Goal: Transaction & Acquisition: Obtain resource

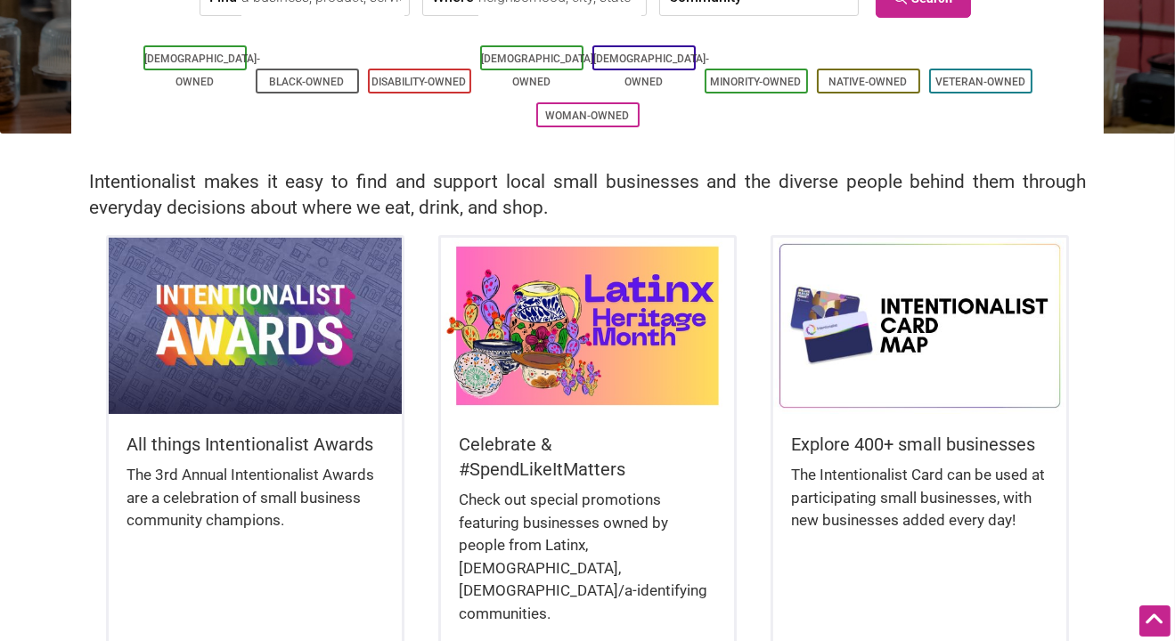
scroll to position [356, 0]
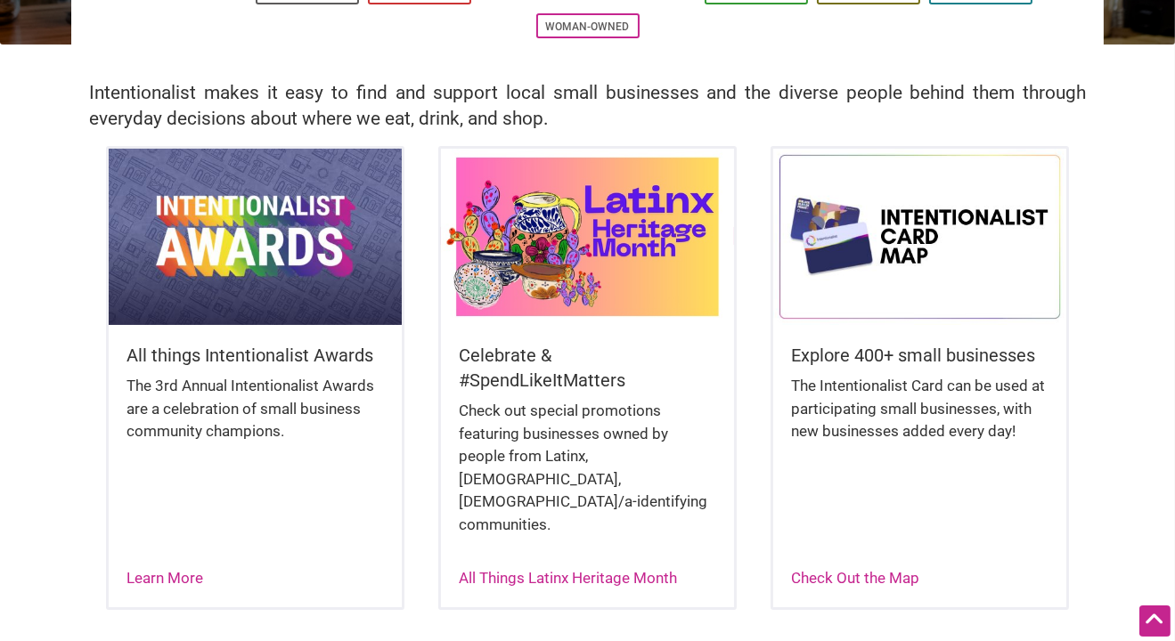
click at [608, 248] on img at bounding box center [588, 237] width 294 height 176
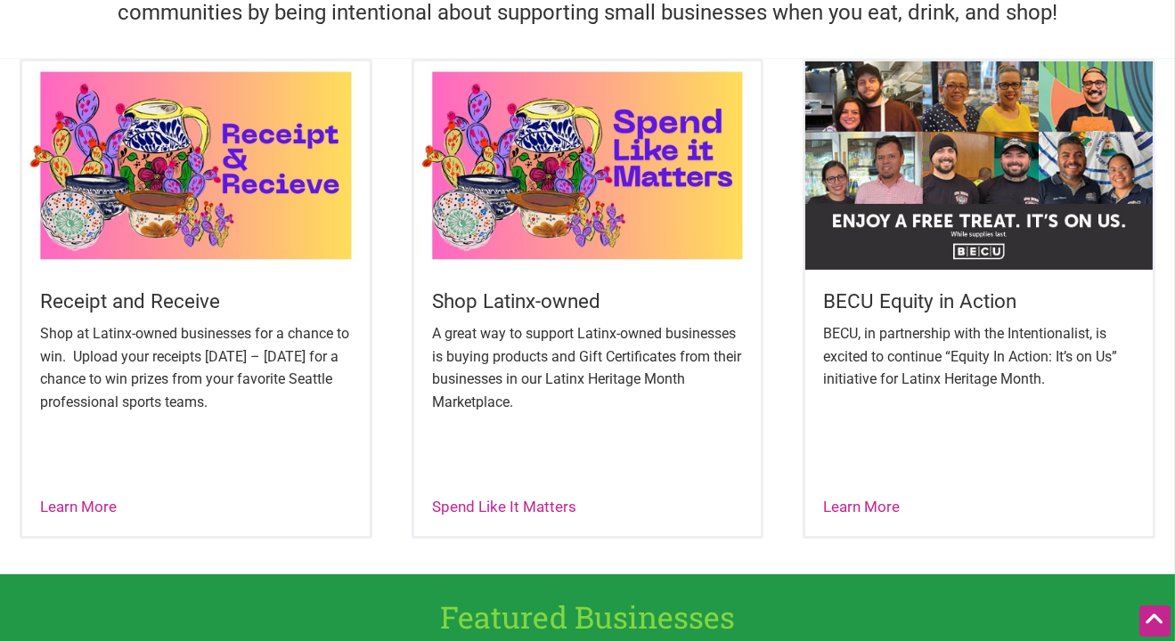
scroll to position [623, 0]
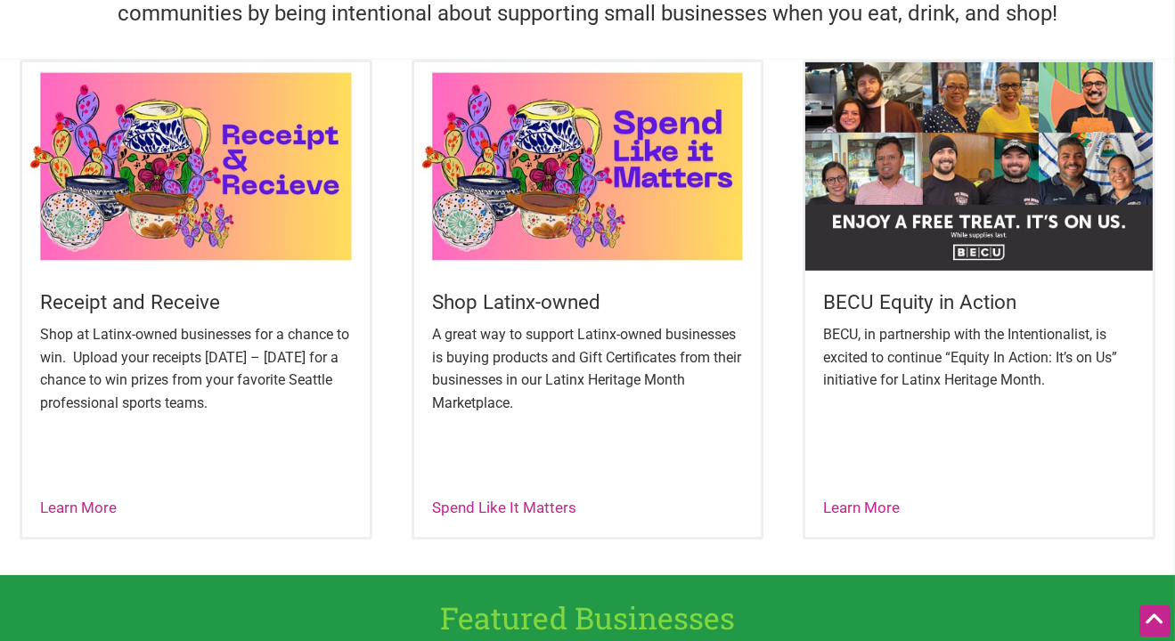
click at [924, 301] on h5 "BECU Equity in Action" at bounding box center [979, 303] width 312 height 28
click at [881, 490] on div "BECU Equity in Action BECU, in partnership with the Intentionalist, is excited …" at bounding box center [978, 300] width 353 height 480
click at [875, 507] on link "Learn More" at bounding box center [861, 508] width 77 height 18
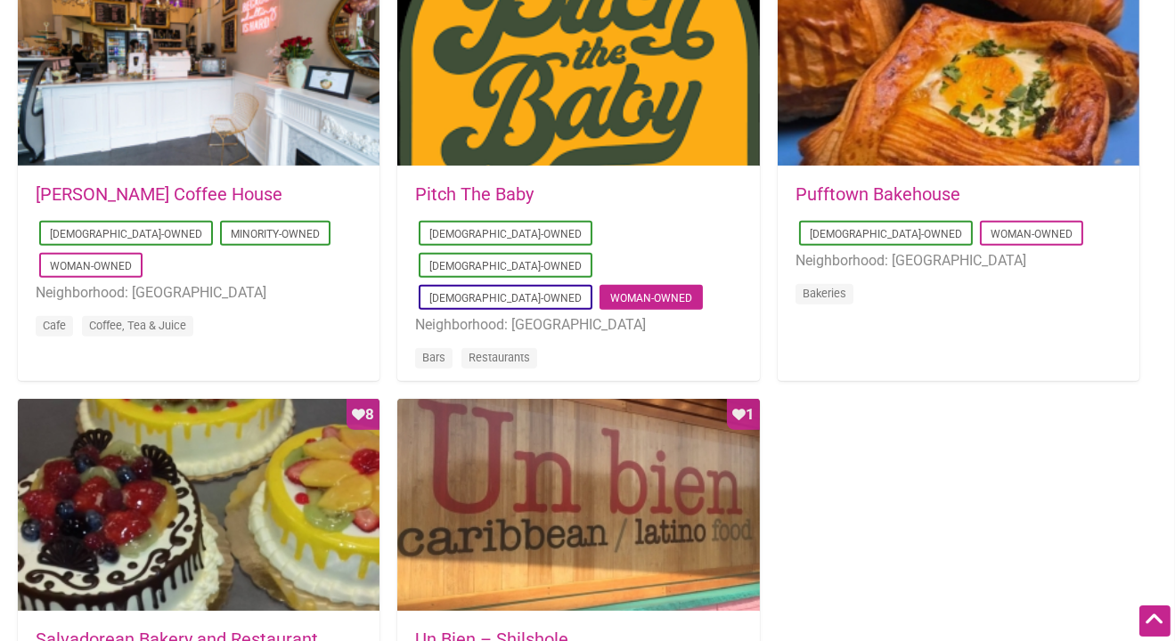
scroll to position [1514, 0]
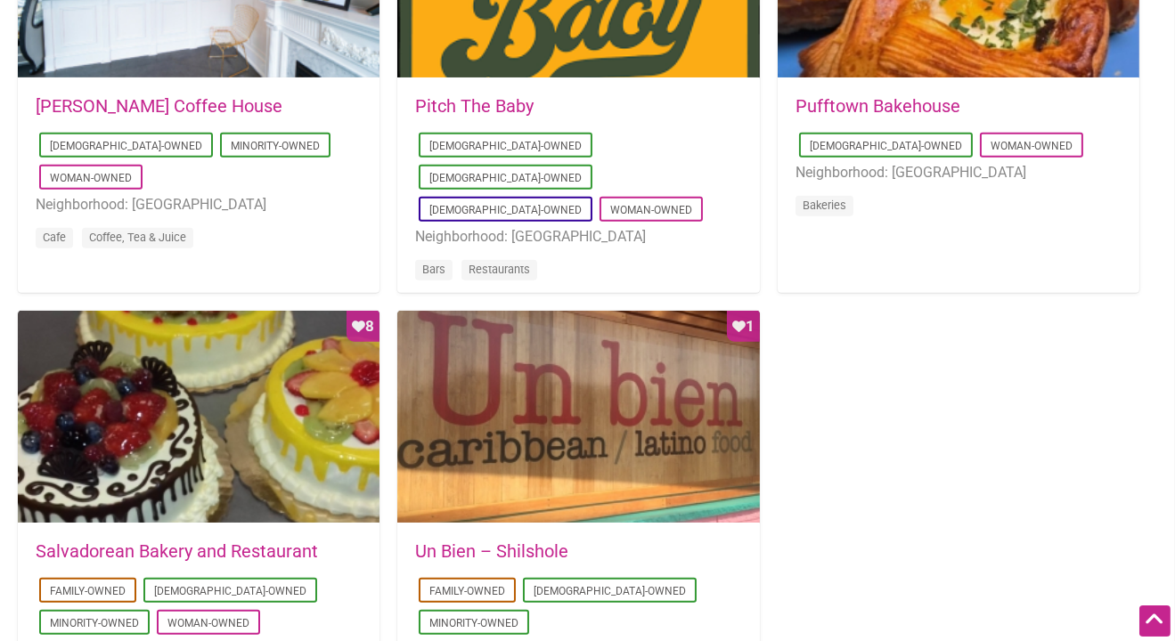
click at [916, 105] on link "Pufftown Bakehouse" at bounding box center [877, 105] width 165 height 21
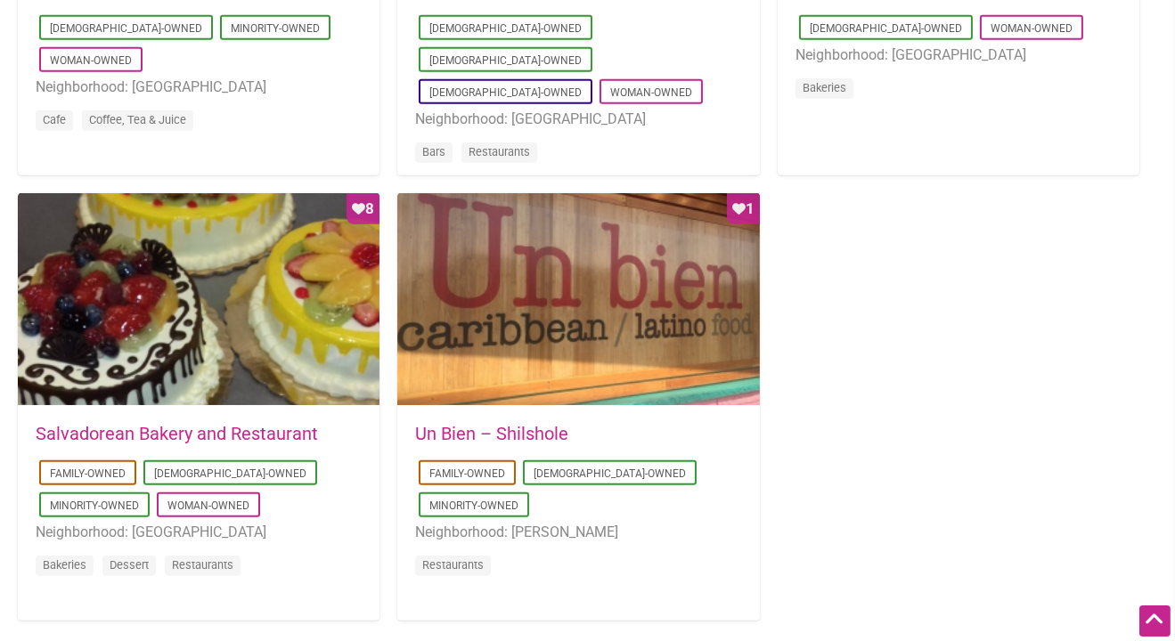
scroll to position [1510, 0]
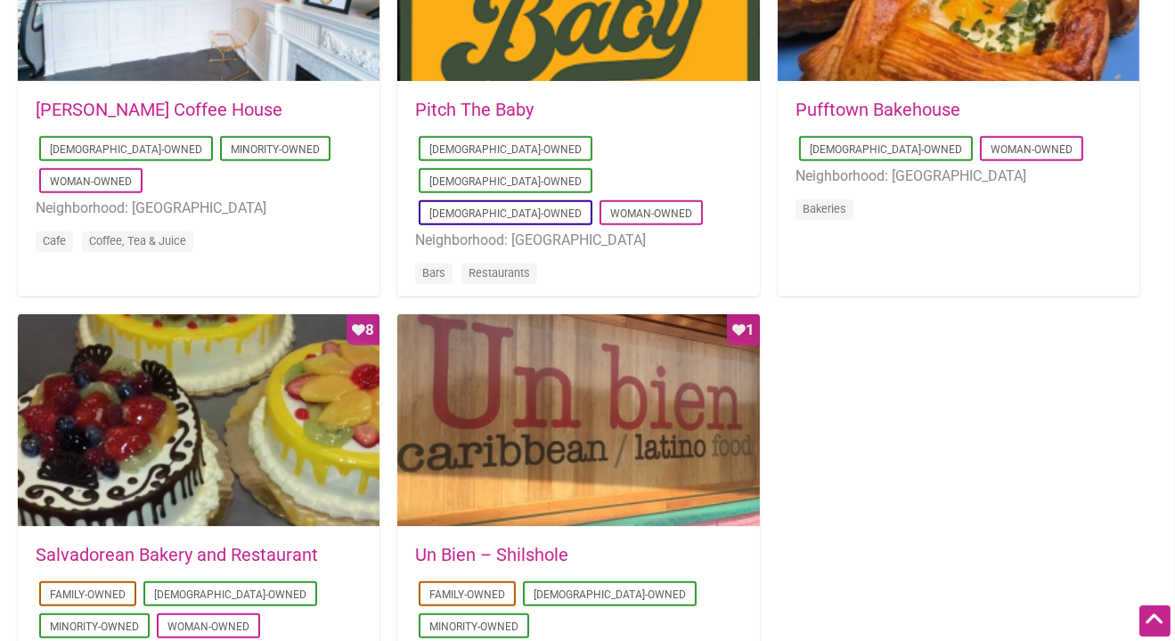
click at [938, 113] on link "Pufftown Bakehouse" at bounding box center [877, 109] width 165 height 21
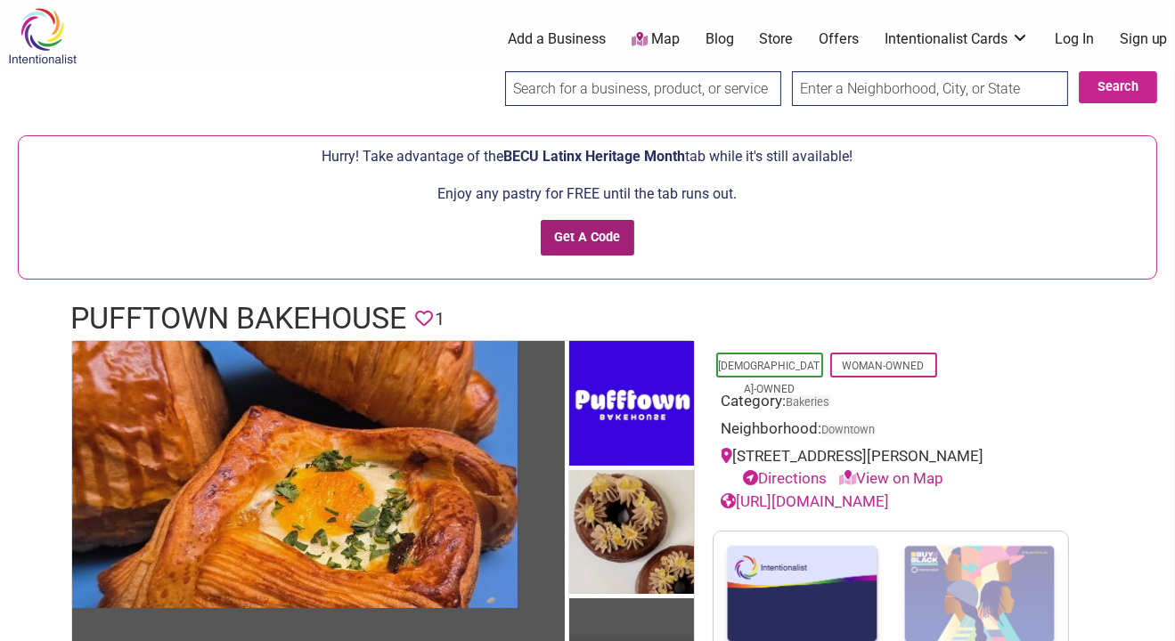
click at [590, 243] on input "Get A Code" at bounding box center [588, 238] width 94 height 37
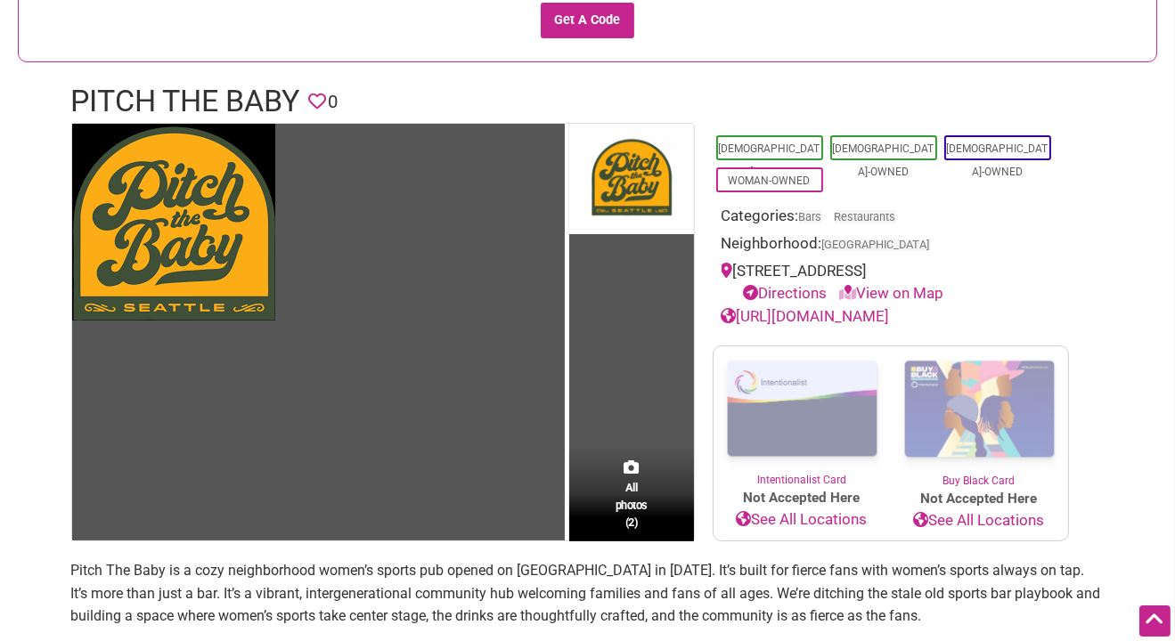
scroll to position [445, 0]
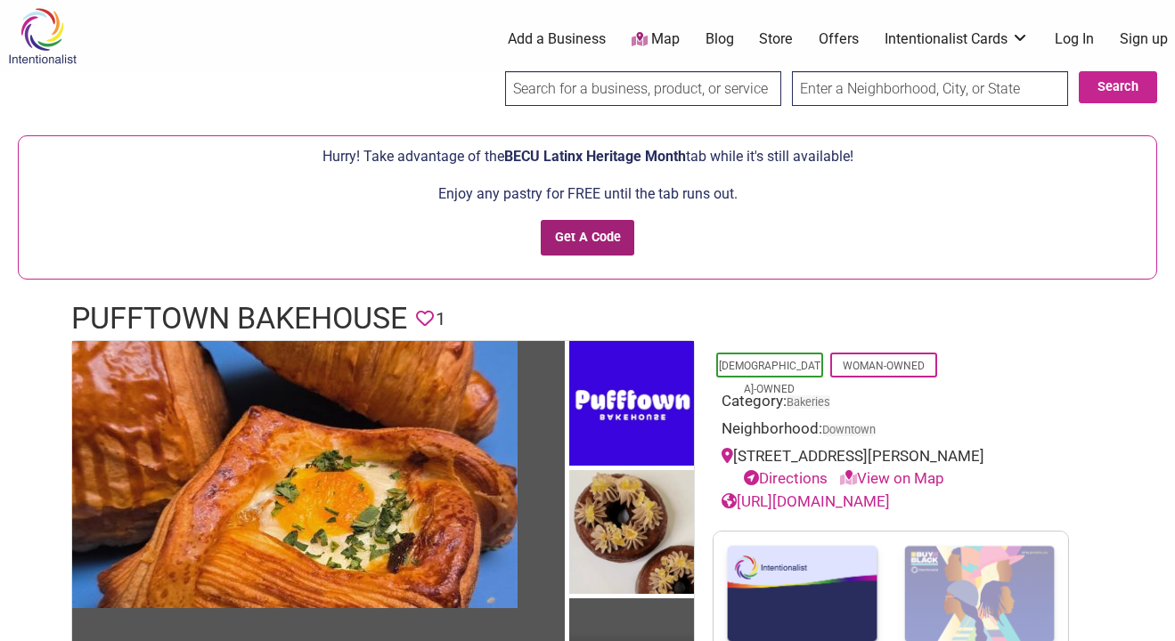
click at [606, 233] on input "Get A Code" at bounding box center [588, 238] width 94 height 37
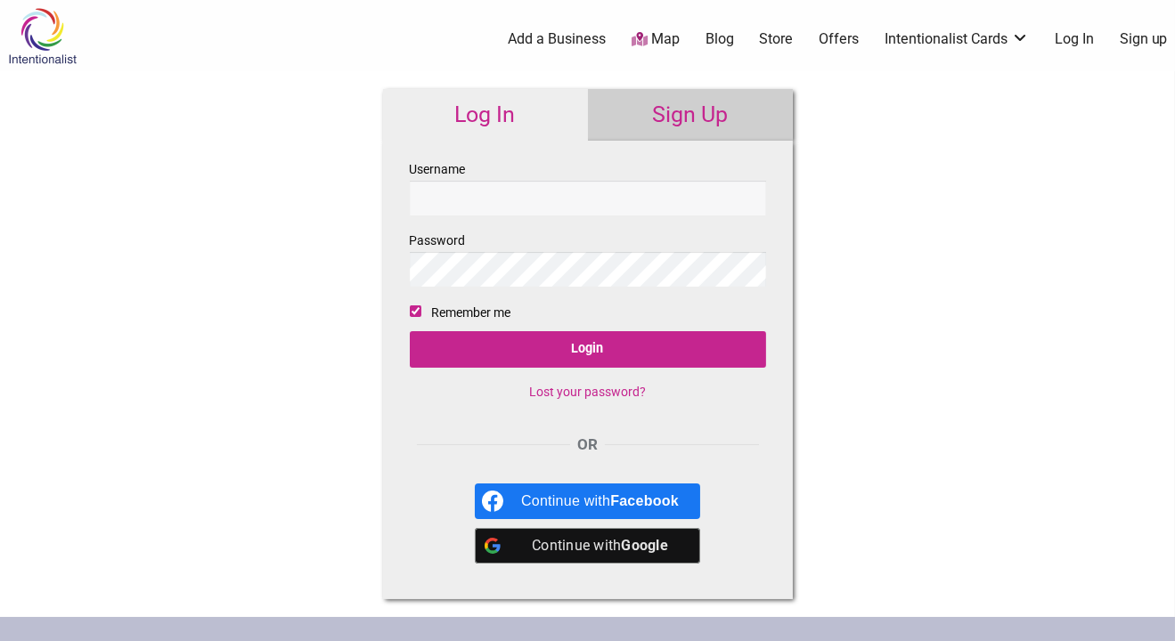
click at [666, 108] on link "Sign Up" at bounding box center [690, 115] width 205 height 52
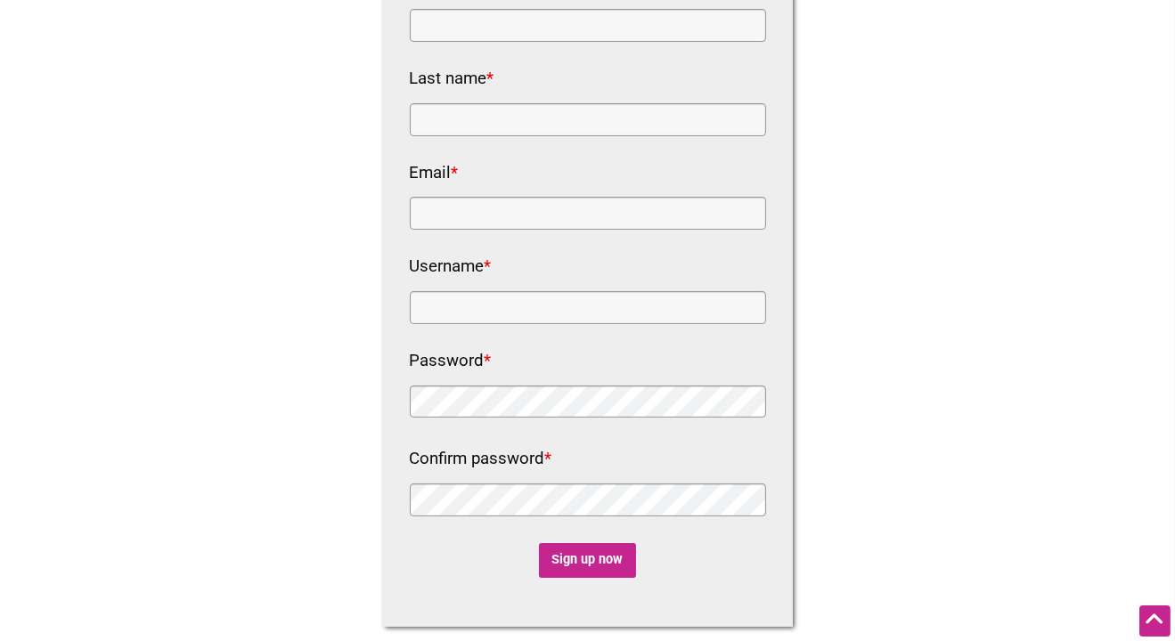
scroll to position [178, 0]
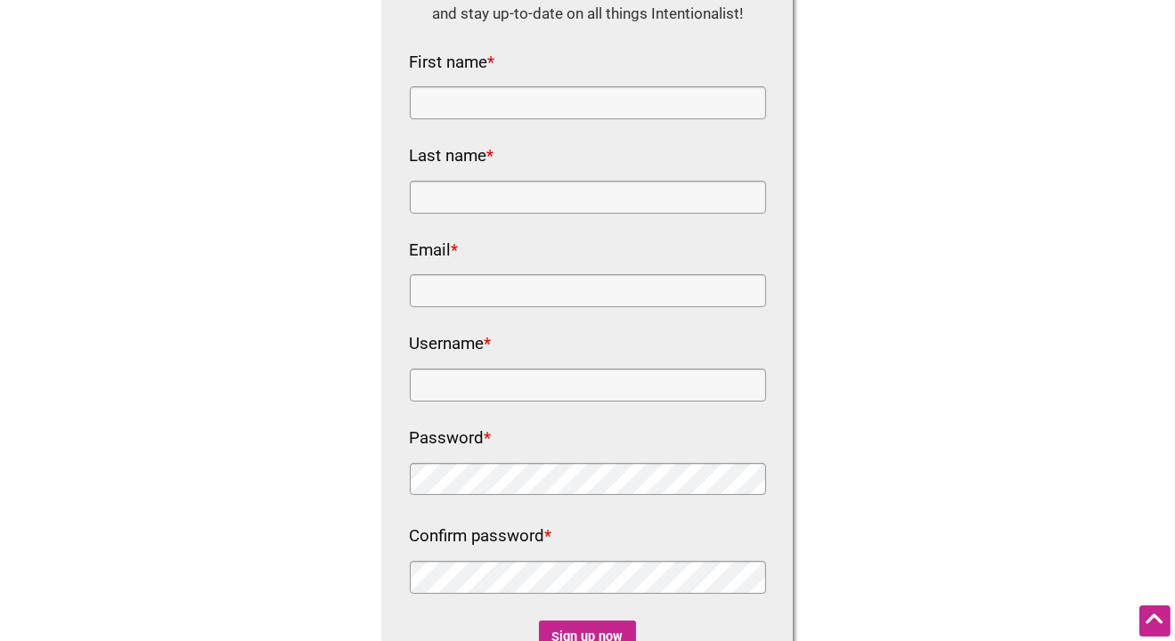
click at [583, 73] on div "First name *" at bounding box center [588, 84] width 356 height 72
click at [581, 92] on input "First name *" at bounding box center [588, 102] width 356 height 33
type input "Toodle"
type input "Do"
type input "hobochii@gmail.com"
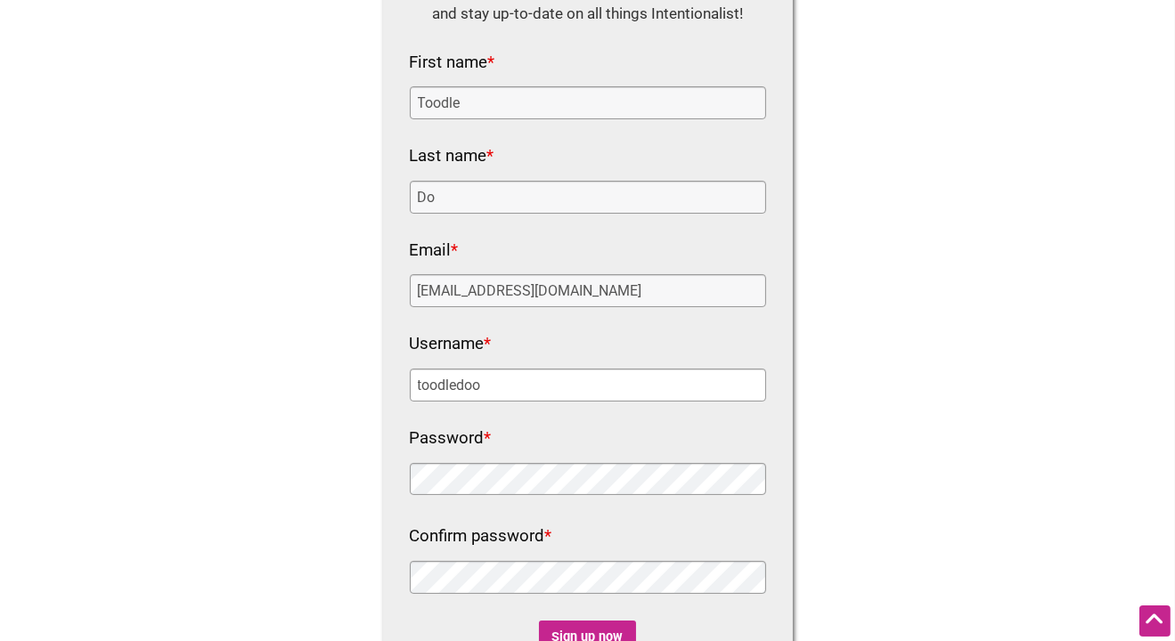
type input "toodledoo"
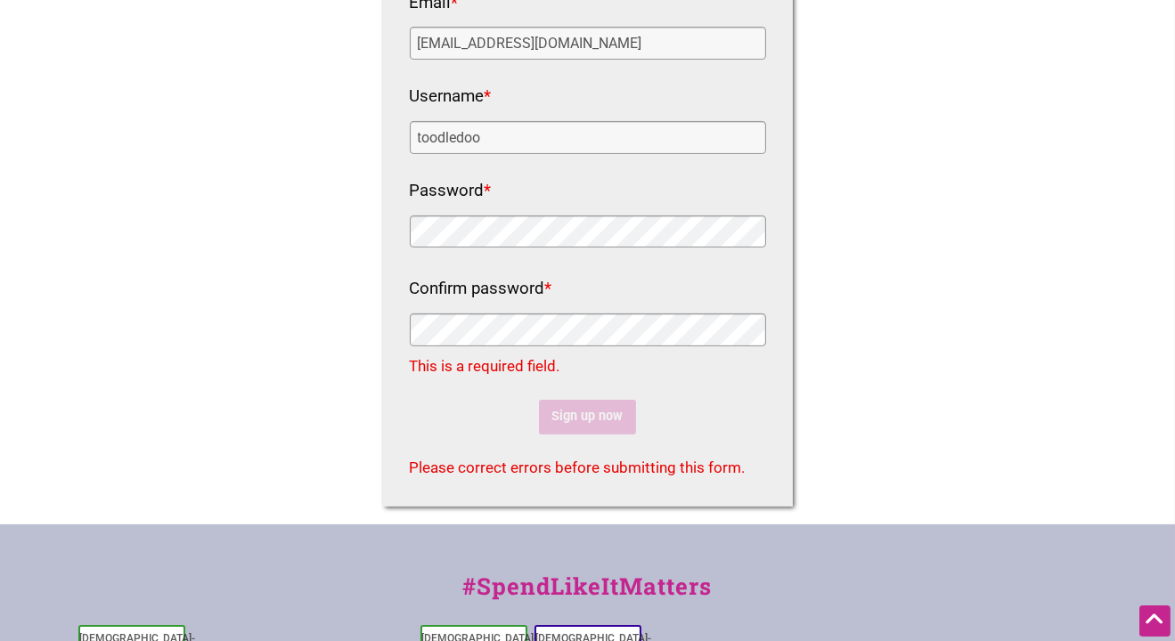
scroll to position [445, 0]
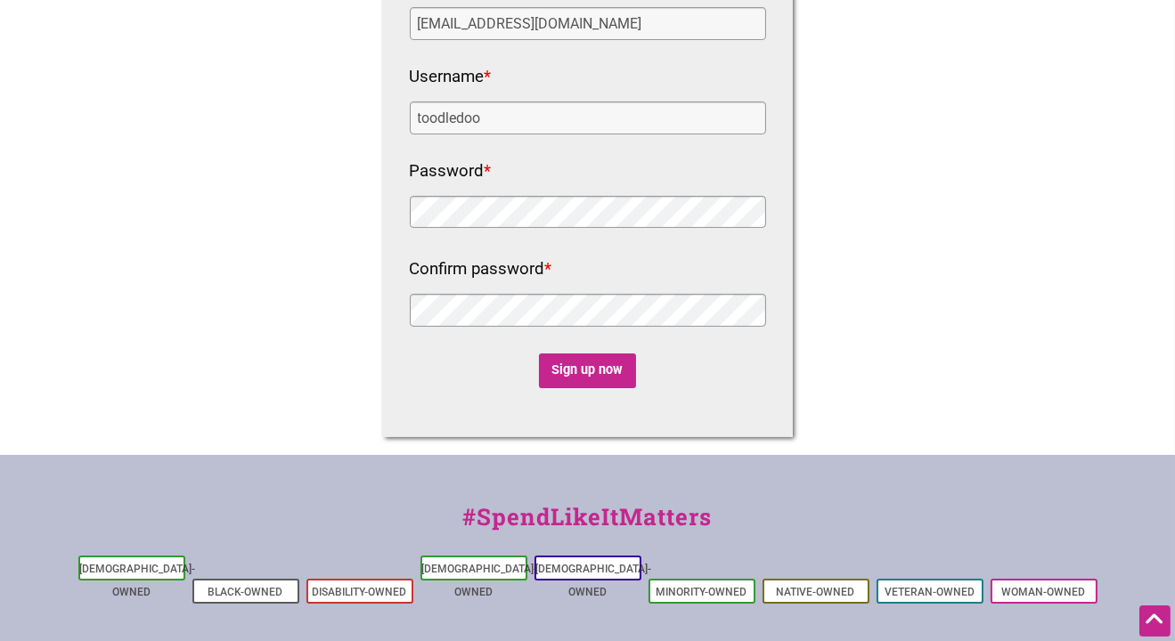
click at [550, 258] on label "Confirm password *" at bounding box center [481, 270] width 142 height 30
click at [615, 378] on input "Sign up now" at bounding box center [587, 371] width 97 height 35
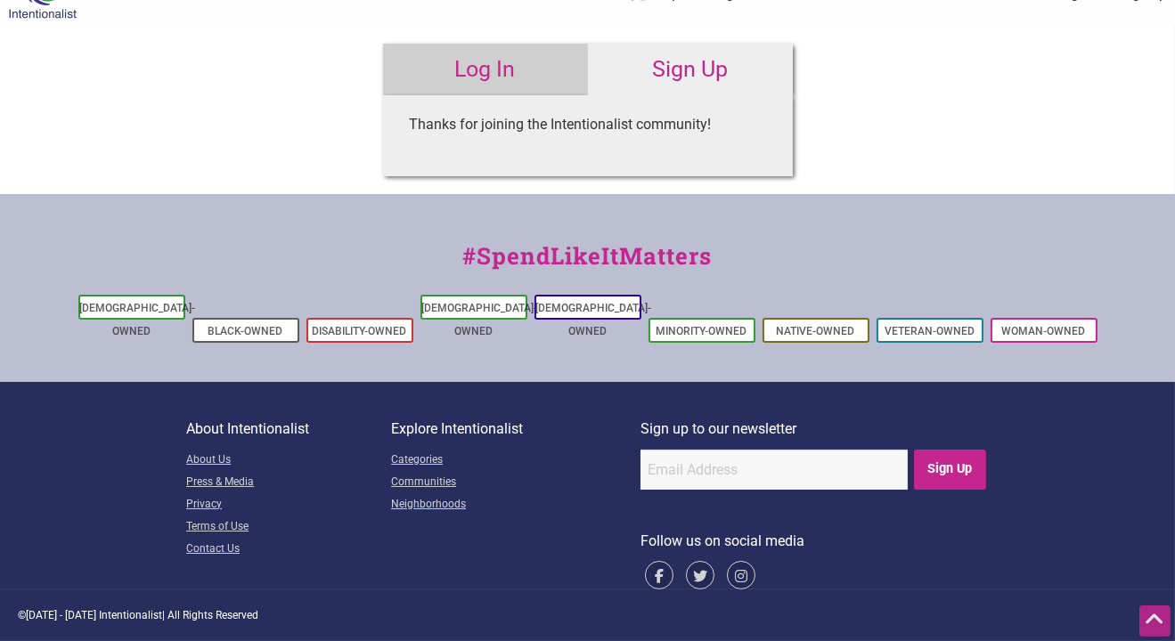
scroll to position [0, 0]
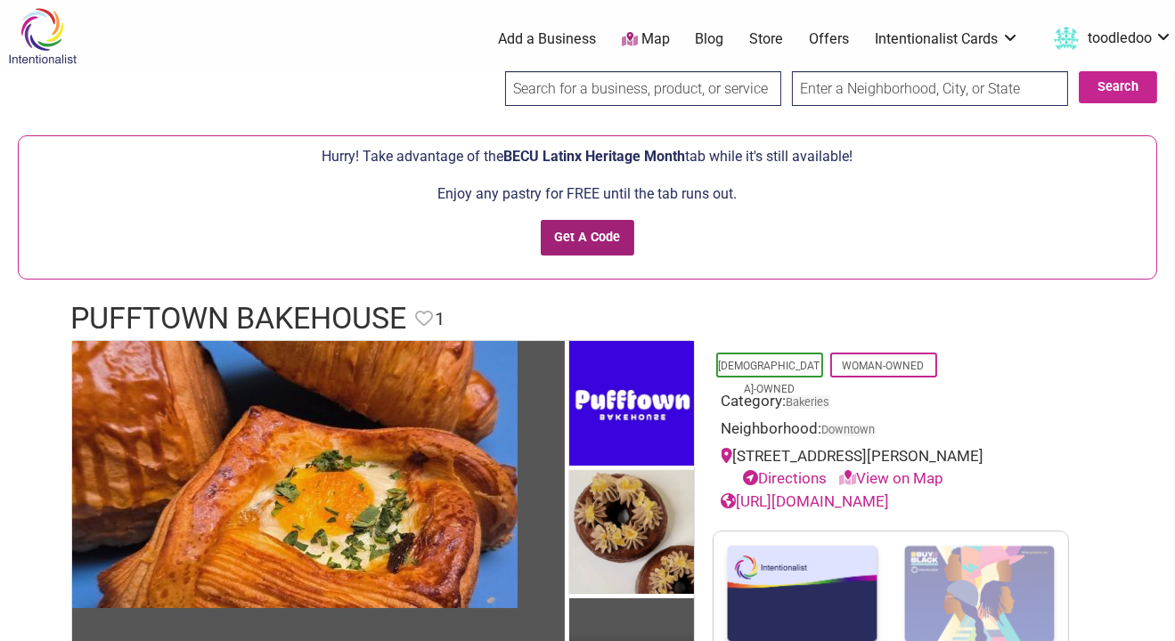
click at [573, 227] on input "Get A Code" at bounding box center [588, 238] width 94 height 37
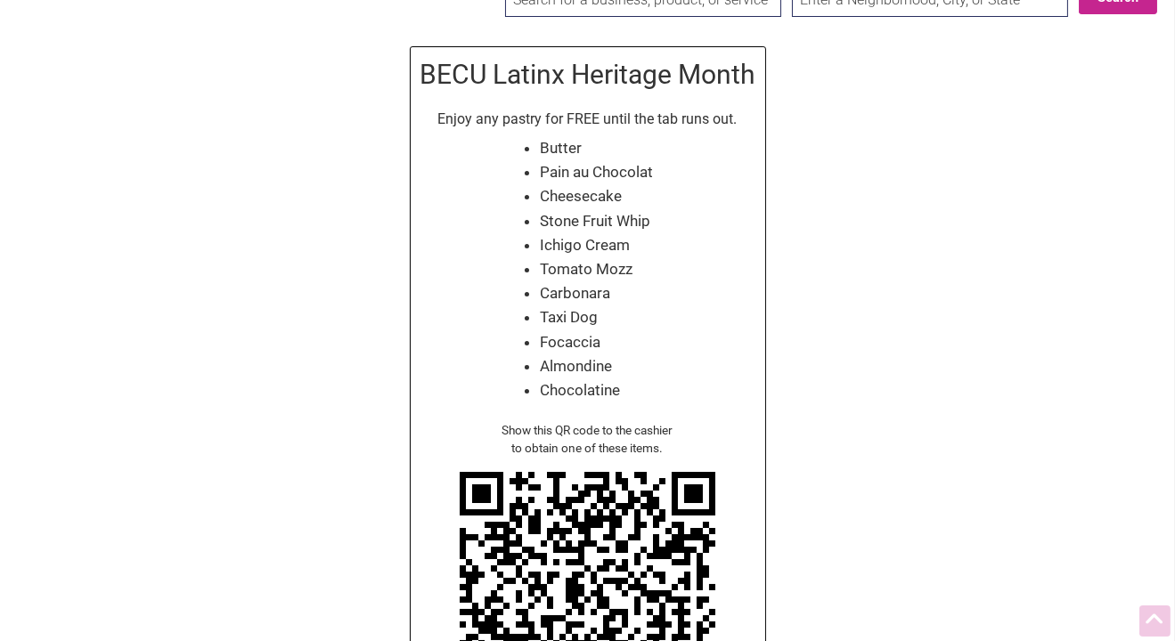
scroll to position [178, 0]
